Goal: Task Accomplishment & Management: Manage account settings

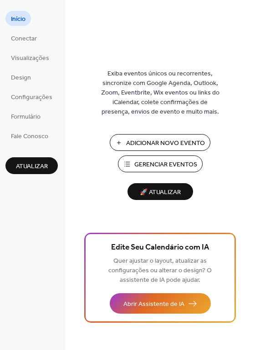
click at [131, 170] on button "Gerenciar Eventos" at bounding box center [160, 164] width 85 height 17
click at [165, 196] on span "🚀 Atualizar" at bounding box center [160, 192] width 55 height 12
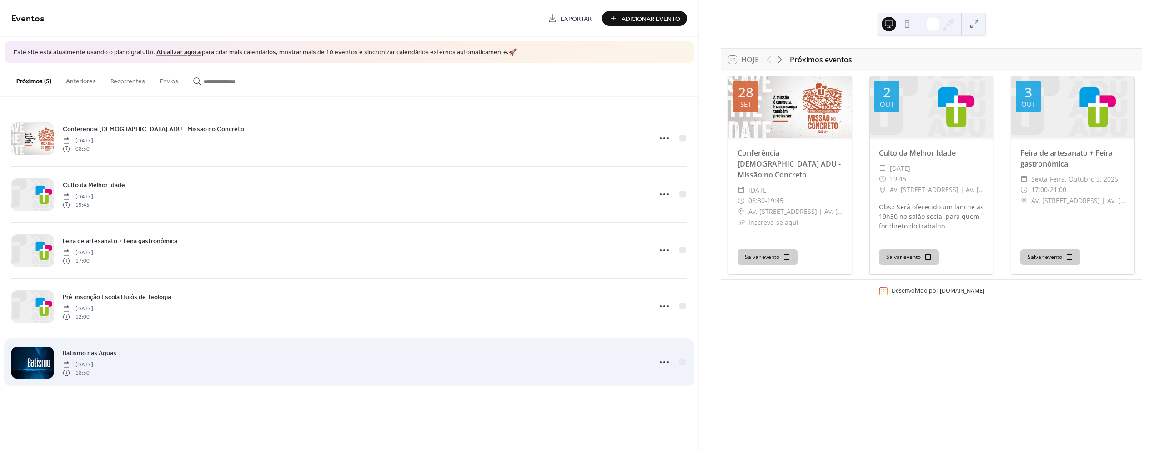
click at [40, 357] on div at bounding box center [32, 363] width 42 height 32
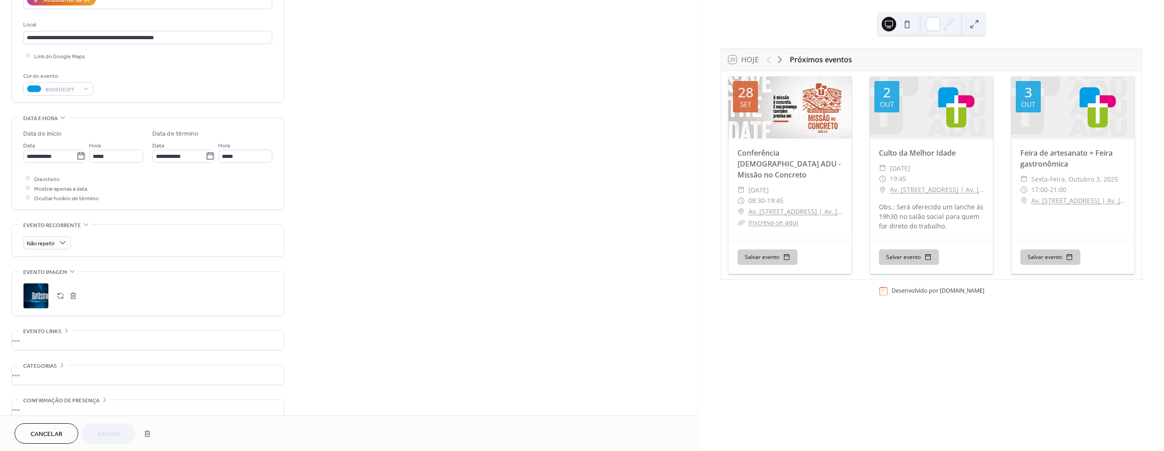
scroll to position [192, 0]
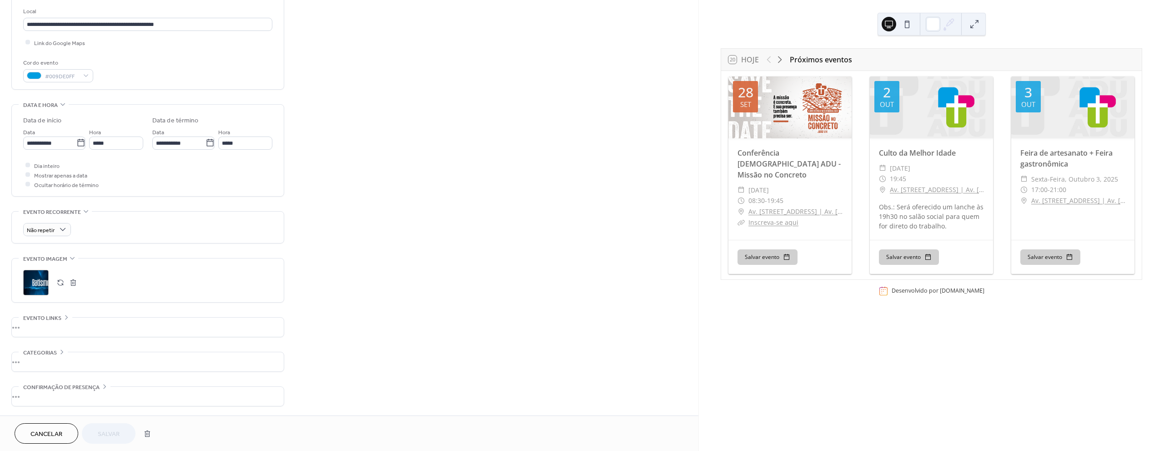
click at [31, 285] on div ";" at bounding box center [35, 282] width 25 height 25
click at [114, 433] on span "Salvar" at bounding box center [109, 434] width 22 height 10
